Goal: Information Seeking & Learning: Compare options

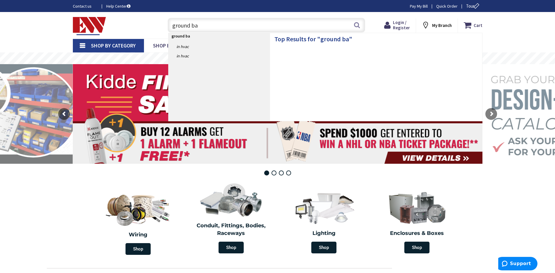
type input "ground bar"
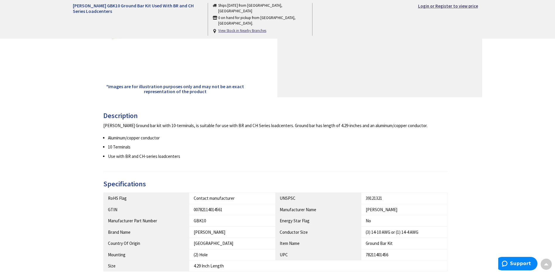
scroll to position [117, 0]
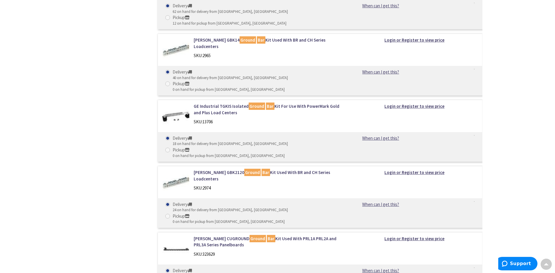
scroll to position [1054, 0]
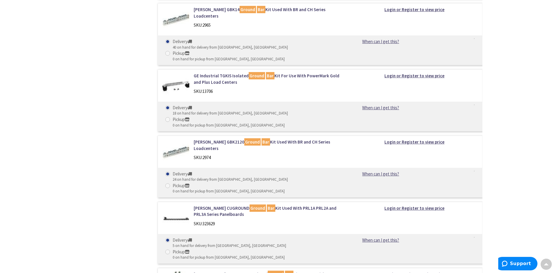
click at [300, 271] on link "Eaton ISOGROUND Isolated Ground Bar Kit For Use With PRL1A PRL2A and PRL3A Seri…" at bounding box center [268, 277] width 149 height 13
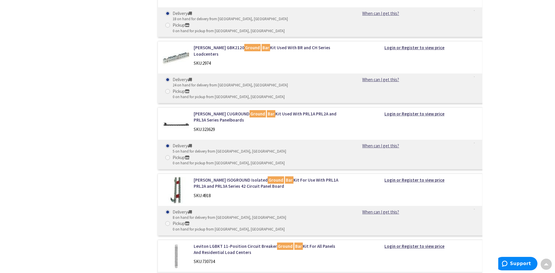
scroll to position [1120, 0]
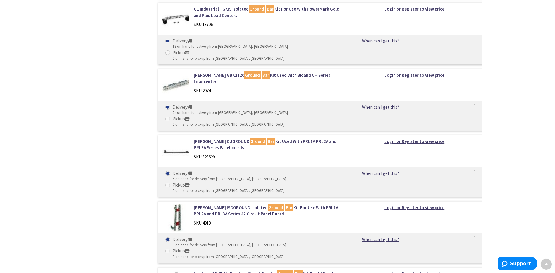
drag, startPoint x: 310, startPoint y: 153, endPoint x: 310, endPoint y: 127, distance: 26.3
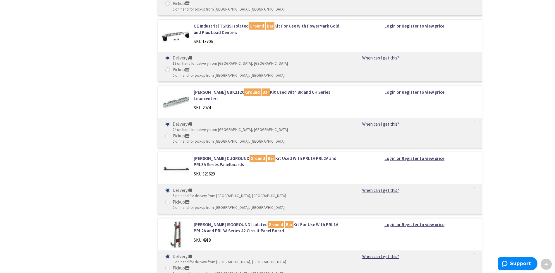
drag, startPoint x: 320, startPoint y: 141, endPoint x: 322, endPoint y: 124, distance: 17.1
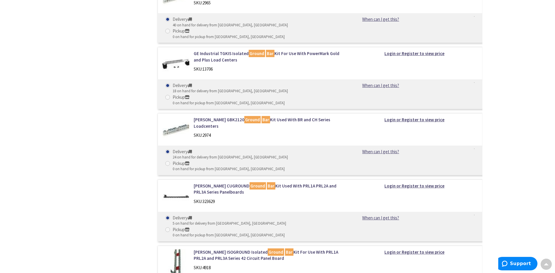
drag, startPoint x: 326, startPoint y: 159, endPoint x: 325, endPoint y: 136, distance: 22.9
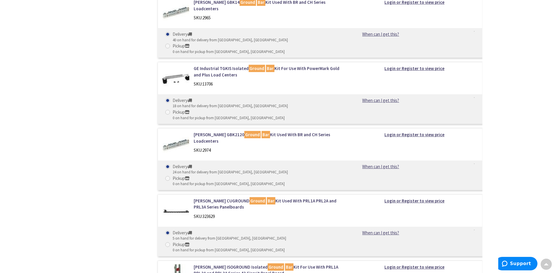
drag, startPoint x: 316, startPoint y: 184, endPoint x: 314, endPoint y: 169, distance: 15.0
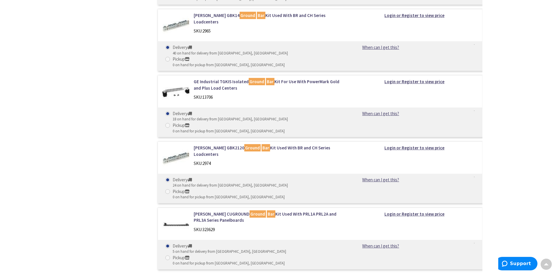
drag, startPoint x: 329, startPoint y: 198, endPoint x: 329, endPoint y: 187, distance: 10.5
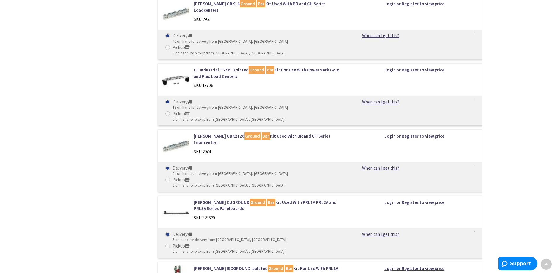
drag, startPoint x: 307, startPoint y: 166, endPoint x: 315, endPoint y: 181, distance: 17.1
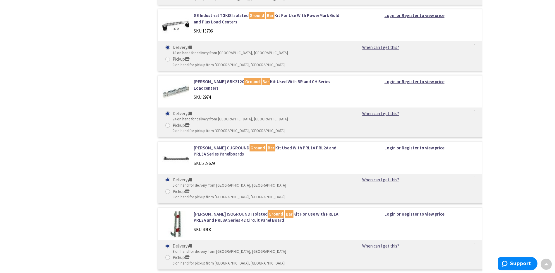
drag, startPoint x: 323, startPoint y: 182, endPoint x: 320, endPoint y: 157, distance: 24.7
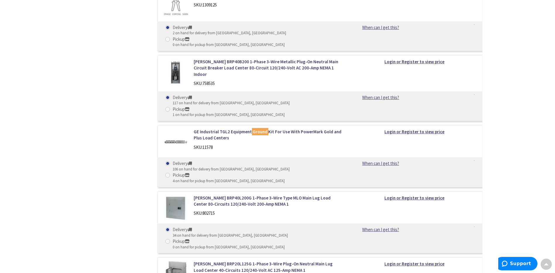
scroll to position [1607, 0]
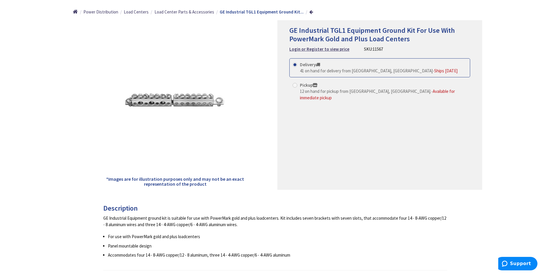
scroll to position [117, 0]
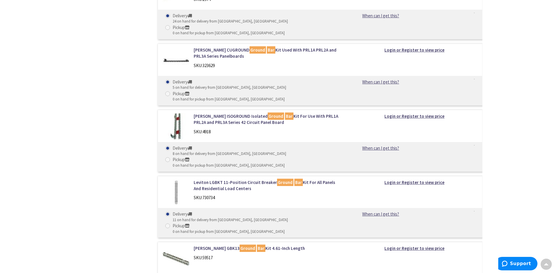
scroll to position [1141, 0]
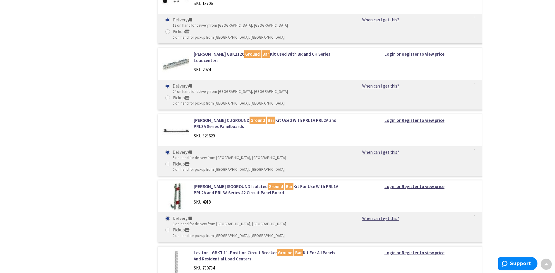
drag, startPoint x: 251, startPoint y: 95, endPoint x: 278, endPoint y: 97, distance: 27.0
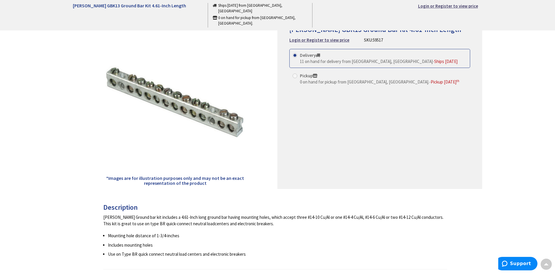
scroll to position [59, 0]
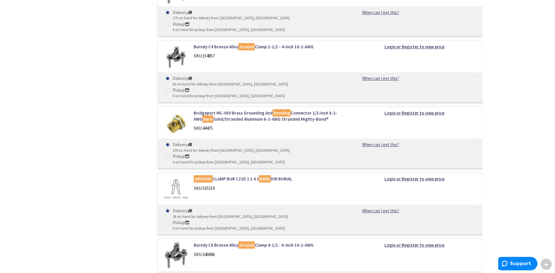
scroll to position [2813, 0]
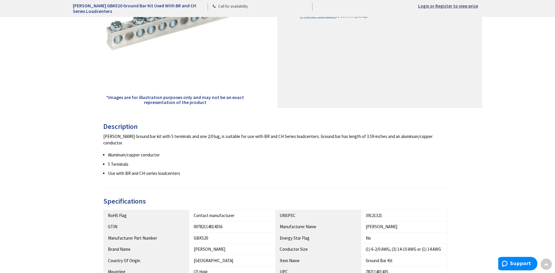
scroll to position [88, 0]
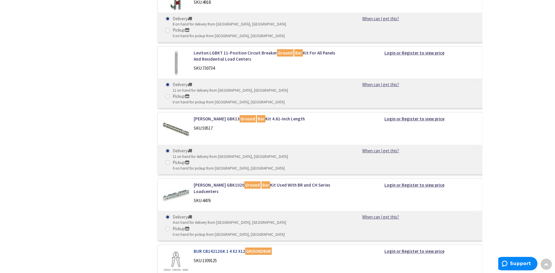
scroll to position [1370, 0]
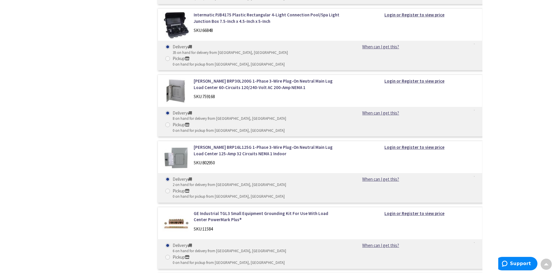
drag, startPoint x: 306, startPoint y: 86, endPoint x: 270, endPoint y: 33, distance: 63.6
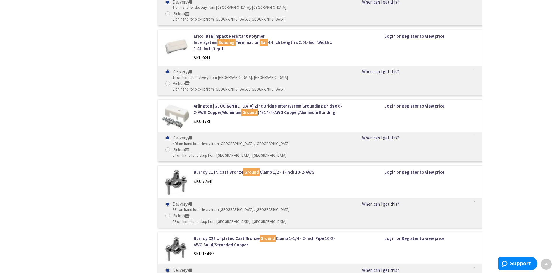
scroll to position [2766, 0]
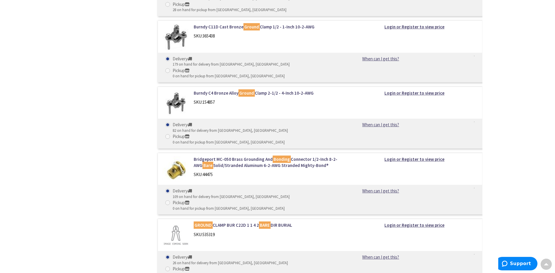
drag, startPoint x: 272, startPoint y: 53, endPoint x: 290, endPoint y: 162, distance: 110.0
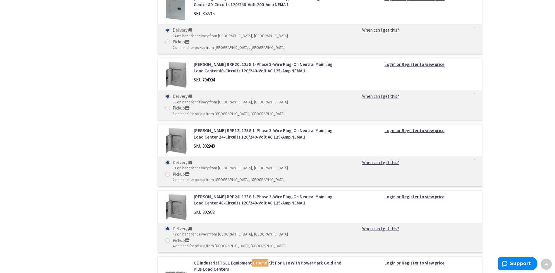
scroll to position [0, 0]
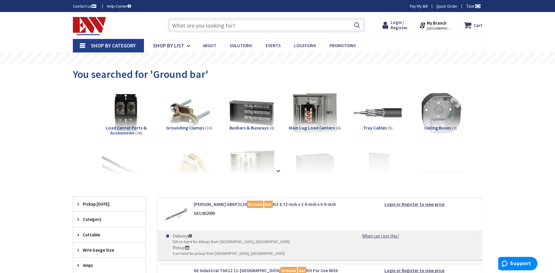
drag, startPoint x: 312, startPoint y: 226, endPoint x: 276, endPoint y: 49, distance: 180.5
drag, startPoint x: 279, startPoint y: 213, endPoint x: 271, endPoint y: 169, distance: 44.6
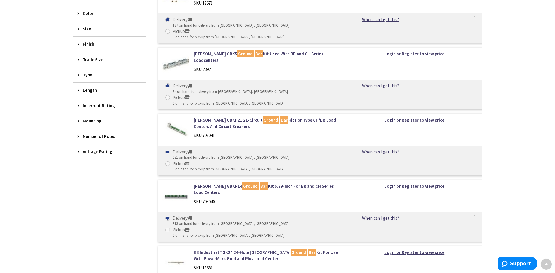
scroll to position [271, 0]
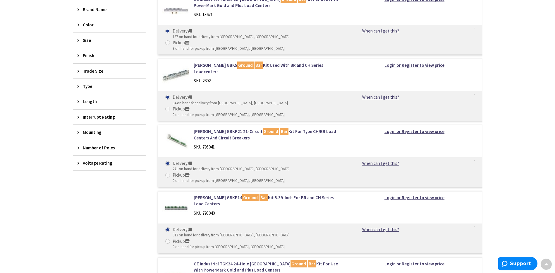
drag, startPoint x: 306, startPoint y: 194, endPoint x: 306, endPoint y: 177, distance: 16.4
drag, startPoint x: 327, startPoint y: 205, endPoint x: 277, endPoint y: 109, distance: 107.9
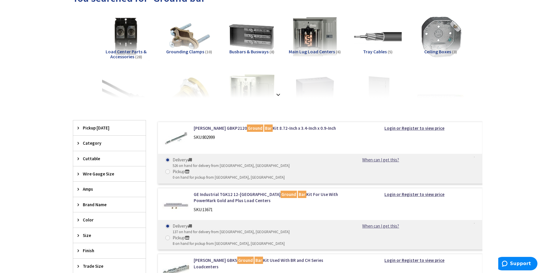
scroll to position [117, 0]
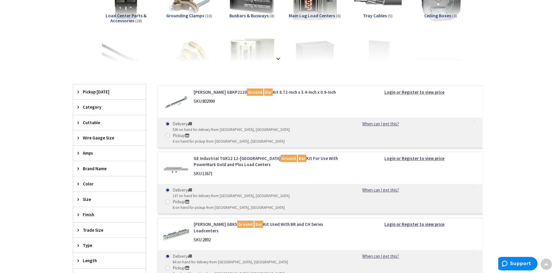
drag, startPoint x: 225, startPoint y: 222, endPoint x: 224, endPoint y: 208, distance: 14.1
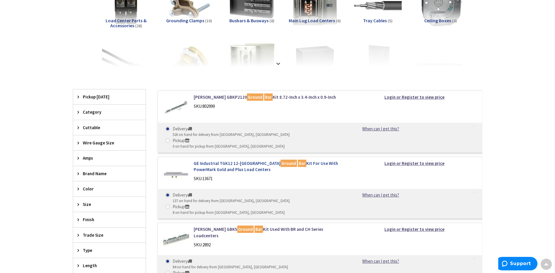
scroll to position [64, 0]
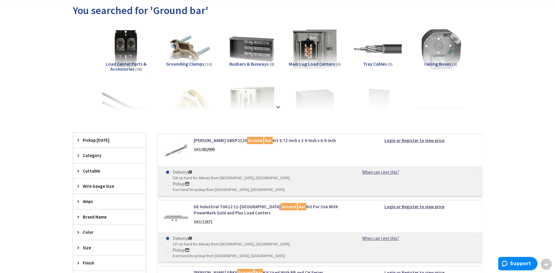
drag, startPoint x: 297, startPoint y: 243, endPoint x: 285, endPoint y: 193, distance: 51.1
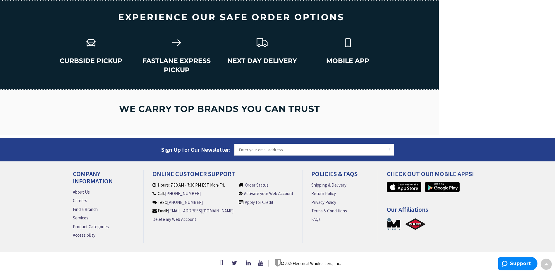
scroll to position [801, 0]
